Goal: Find specific page/section: Find specific page/section

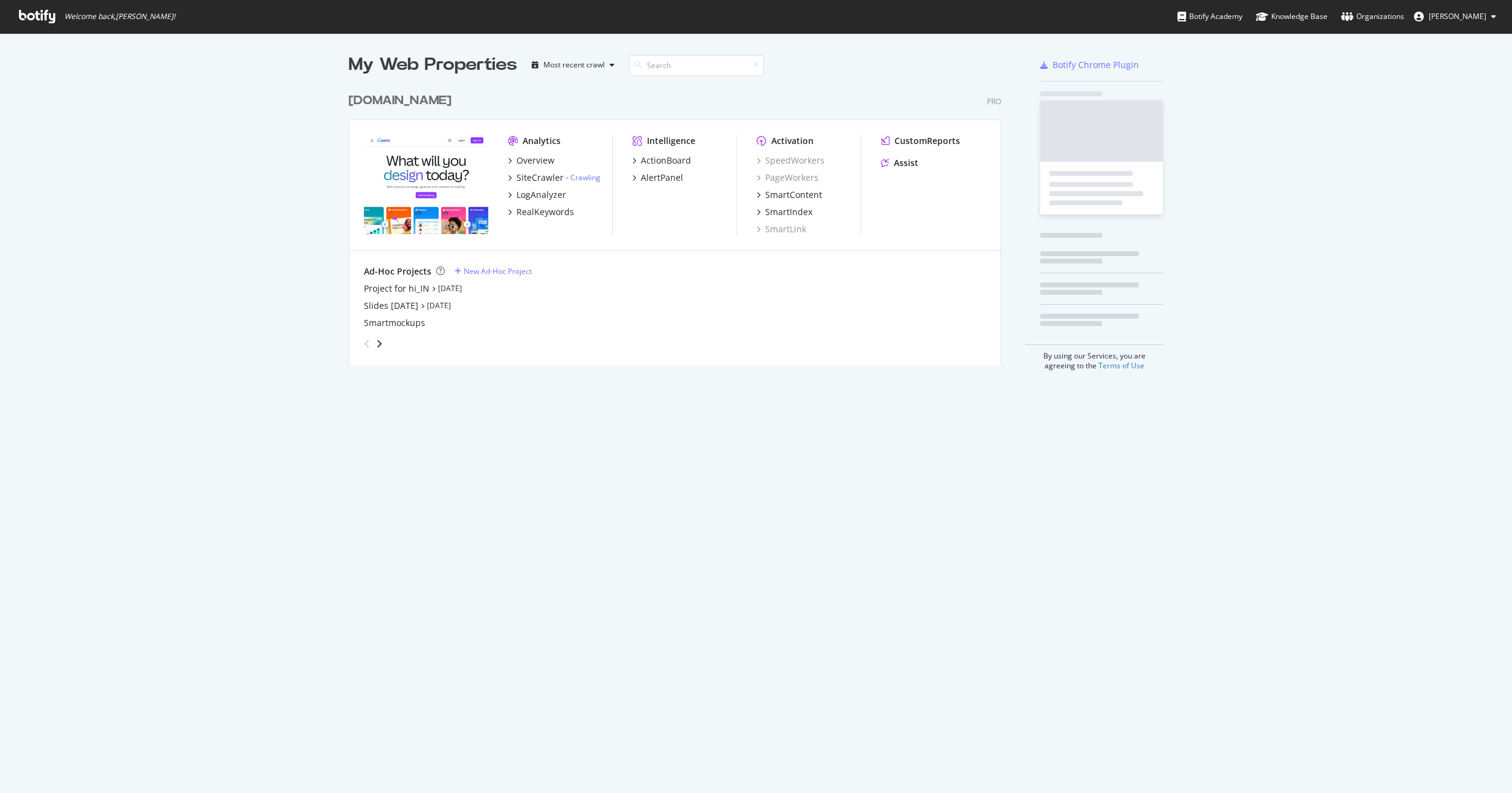
scroll to position [784, 1494]
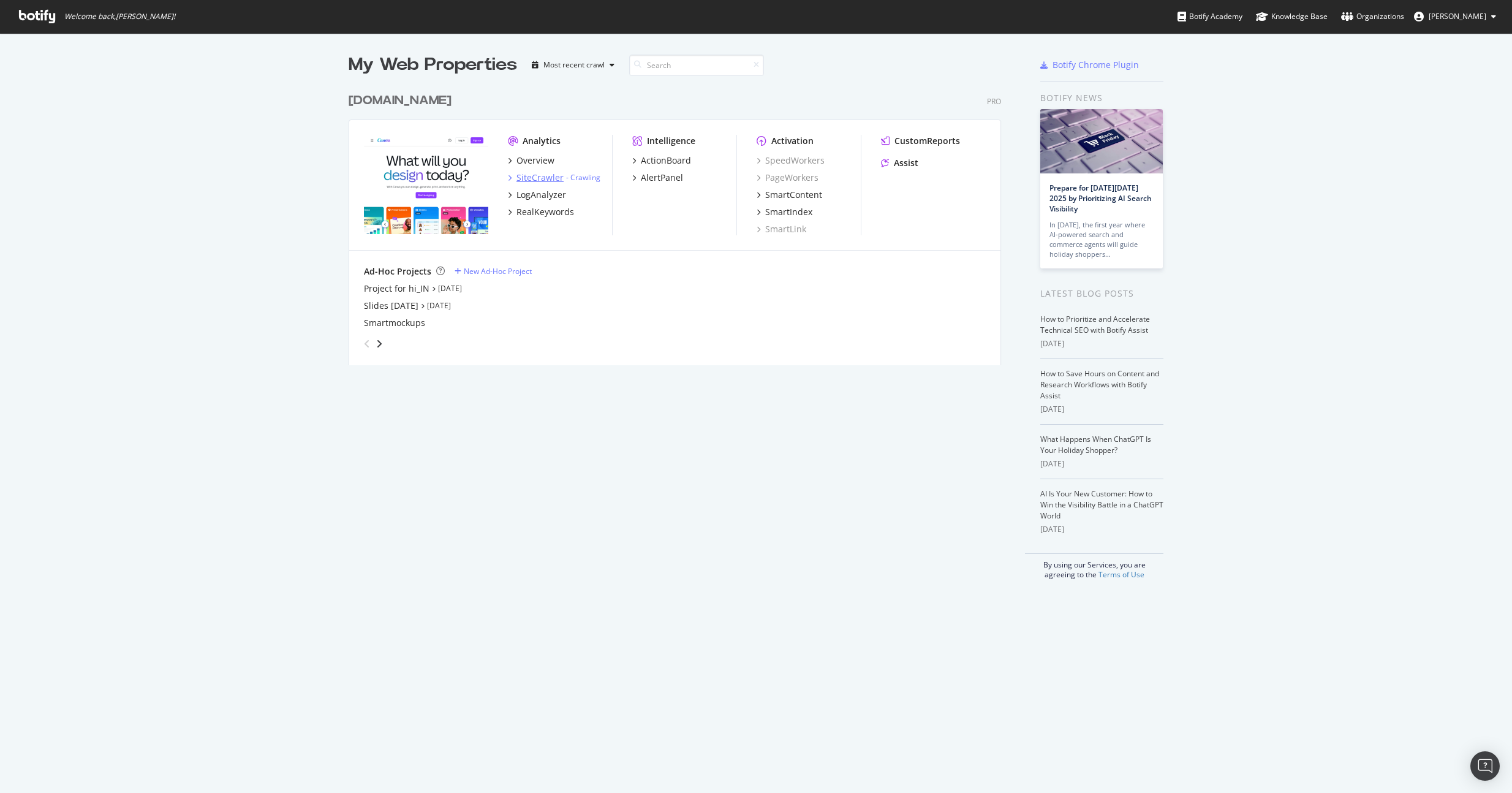
click at [528, 178] on div "SiteCrawler" at bounding box center [540, 177] width 47 height 13
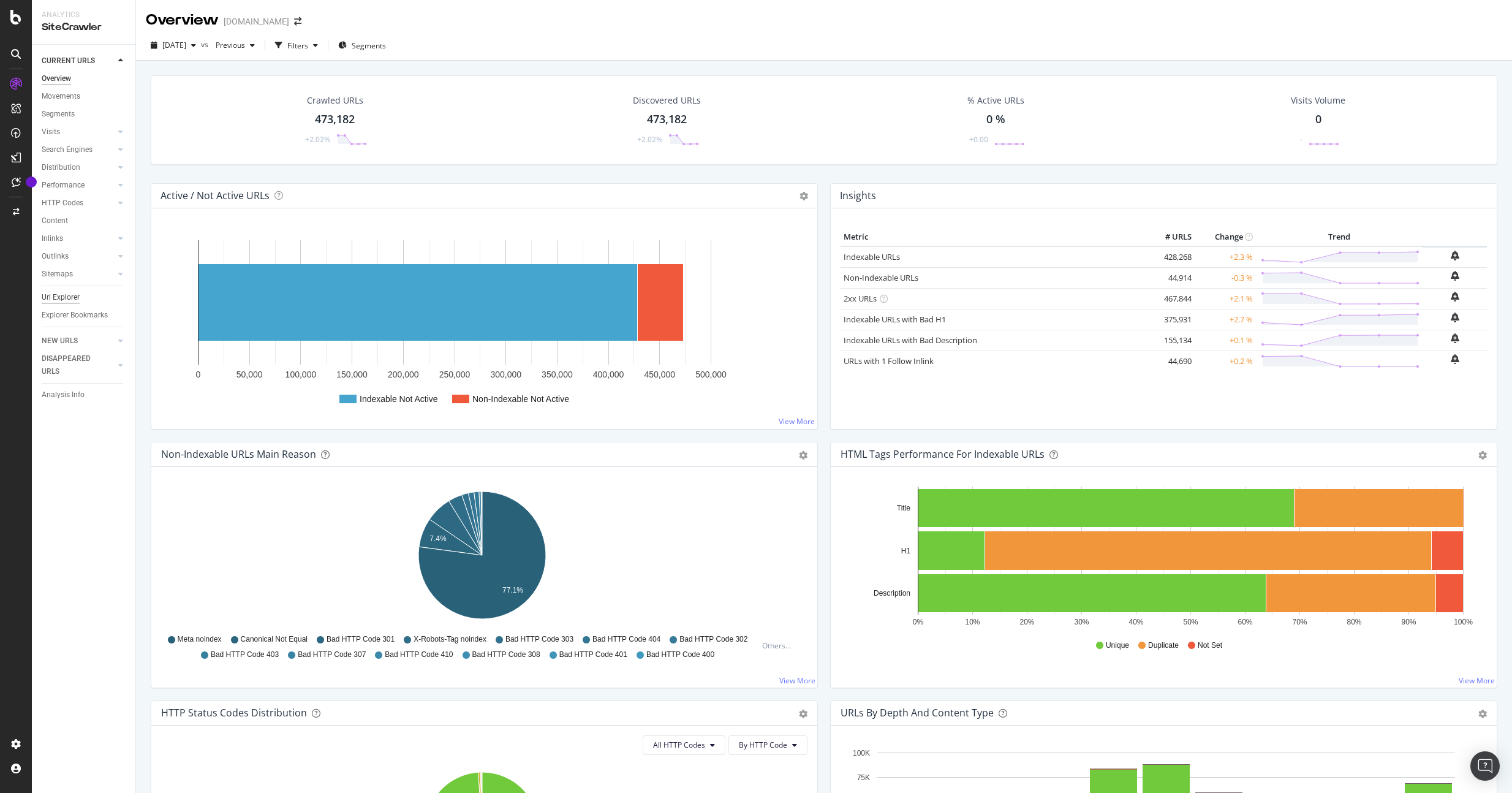
click at [79, 298] on div "Url Explorer" at bounding box center [60, 297] width 38 height 13
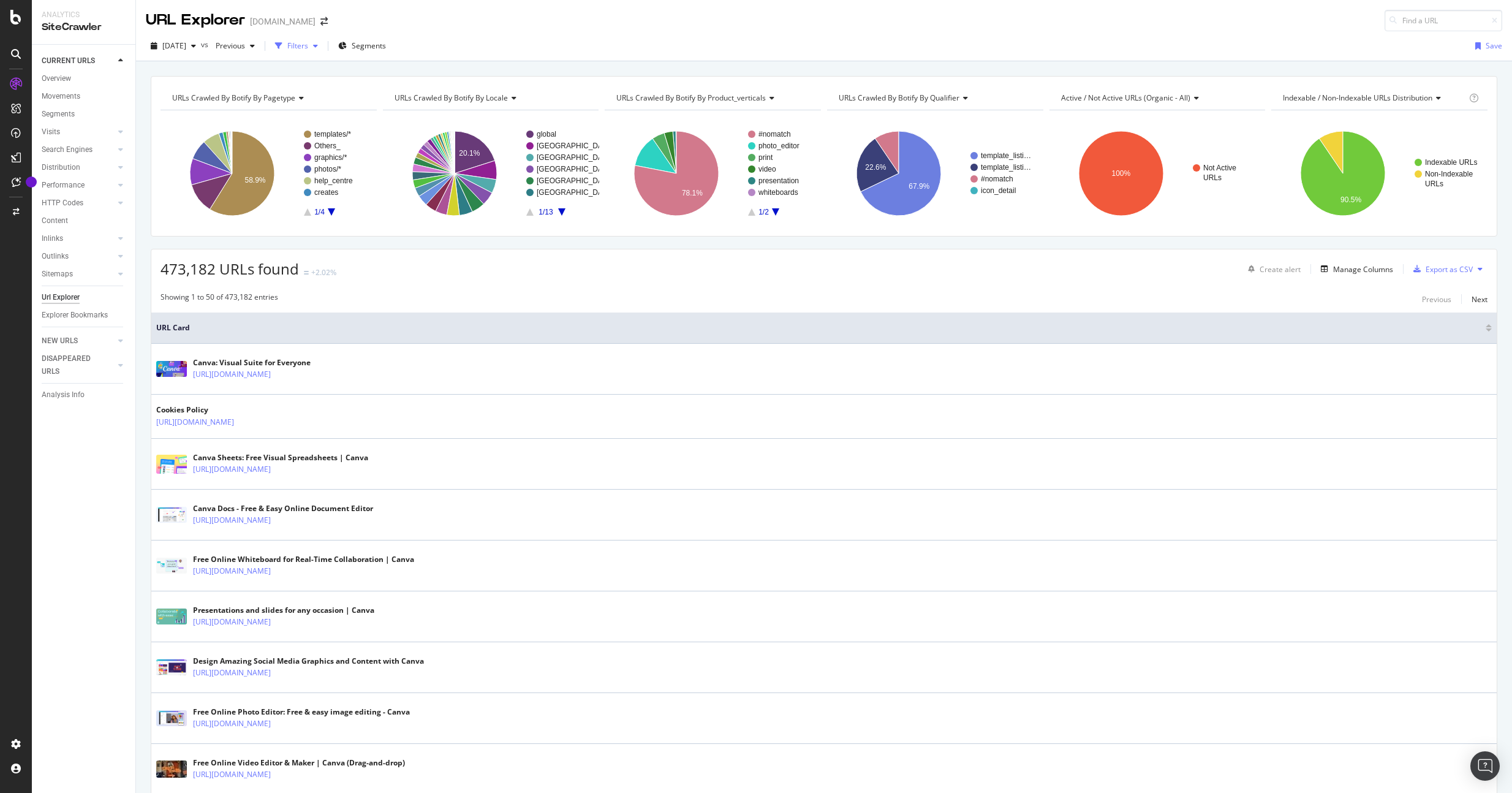
click at [308, 44] on div "Filters" at bounding box center [297, 46] width 21 height 10
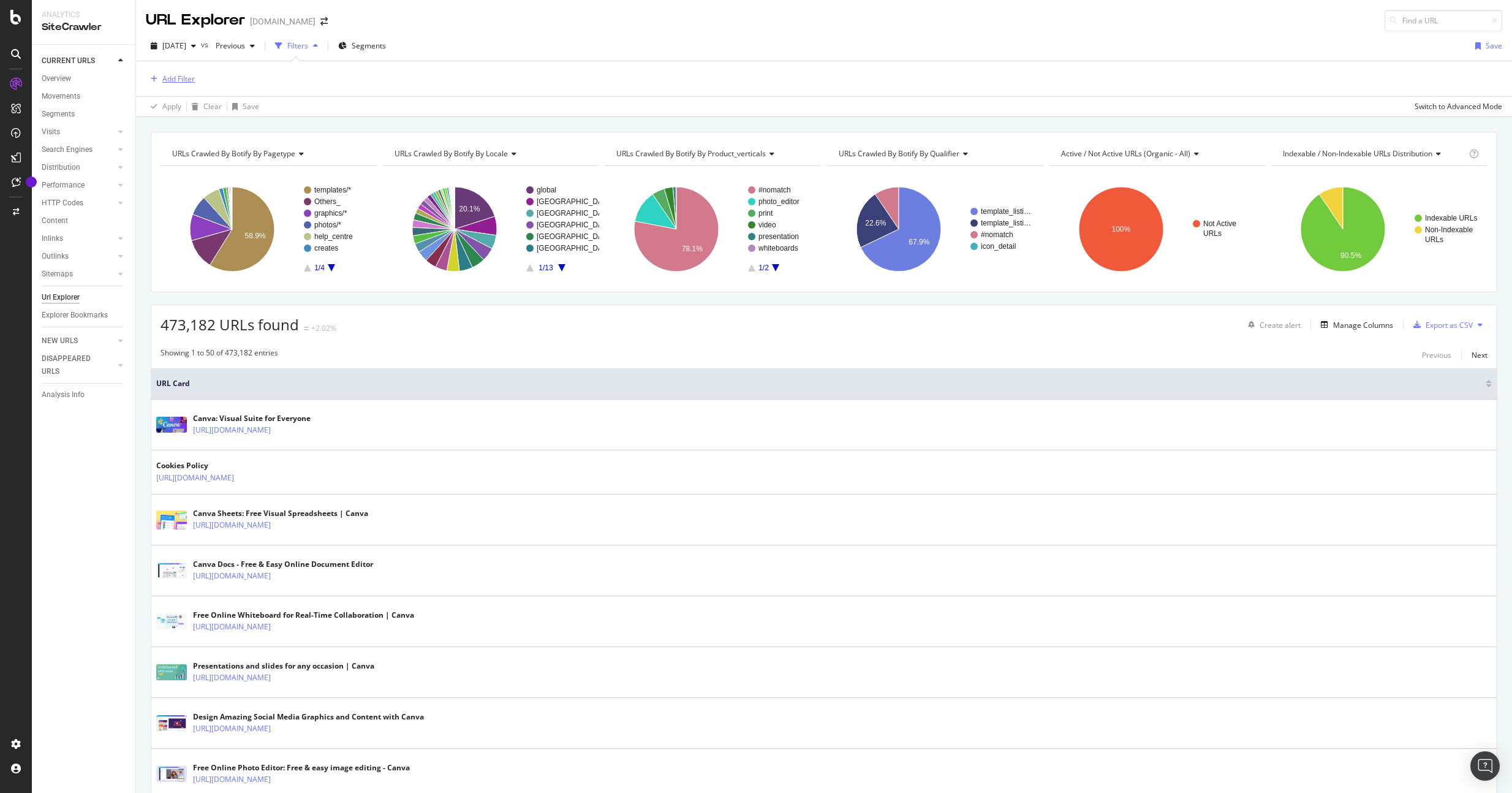
click at [180, 80] on div "Add Filter" at bounding box center [178, 79] width 32 height 10
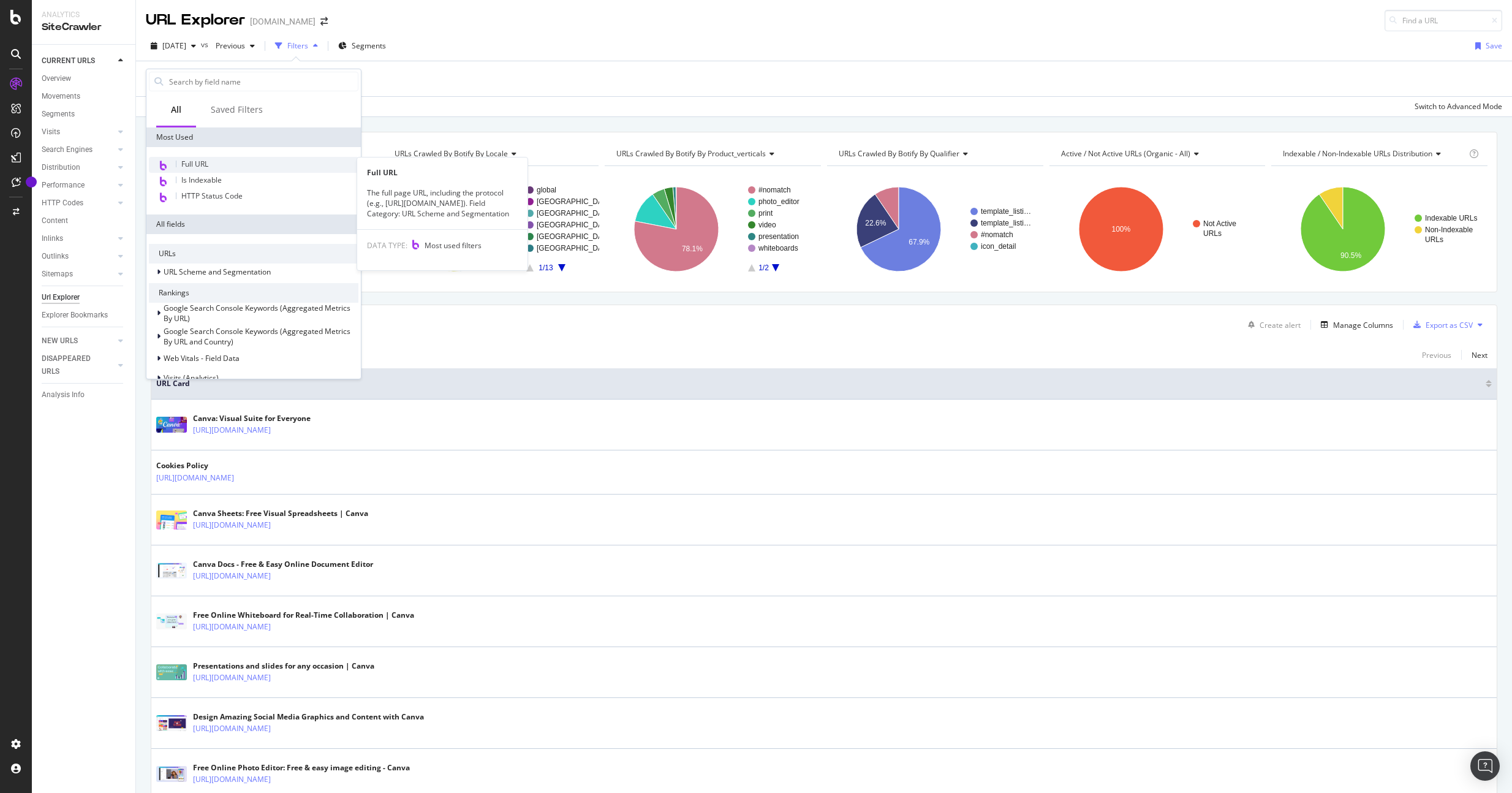
click at [225, 169] on div "Full URL" at bounding box center [253, 165] width 209 height 16
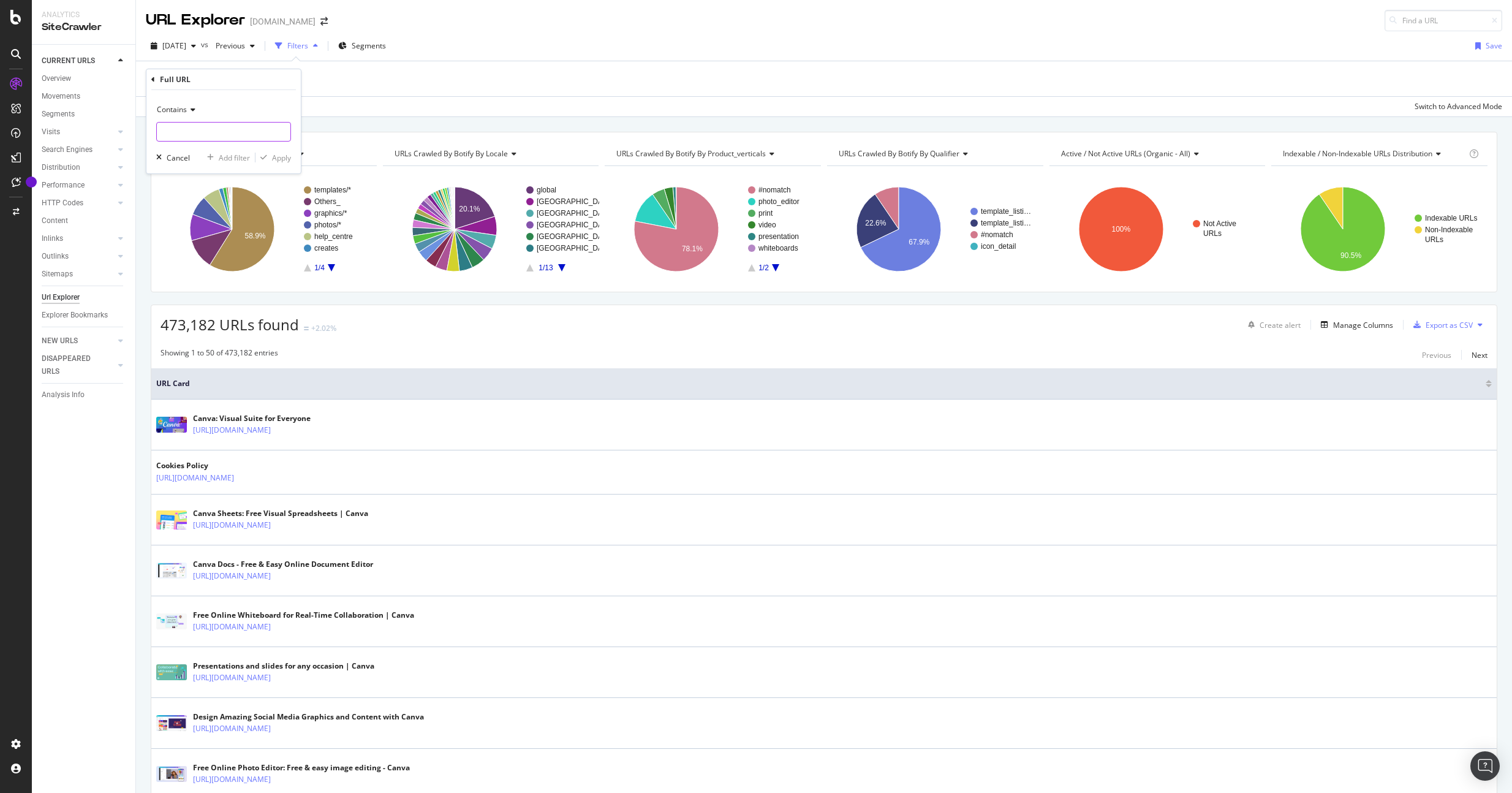
click at [219, 139] on input "text" at bounding box center [224, 131] width 133 height 19
type input "/en_ph/"
click at [276, 160] on div "Apply" at bounding box center [281, 158] width 19 height 10
